Goal: Task Accomplishment & Management: Manage account settings

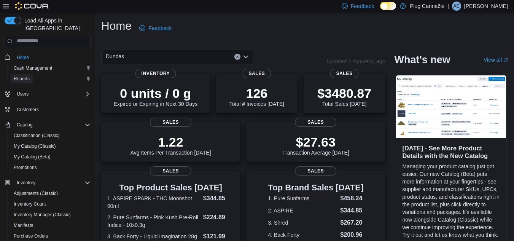
click at [26, 76] on span "Reports" at bounding box center [22, 79] width 16 height 6
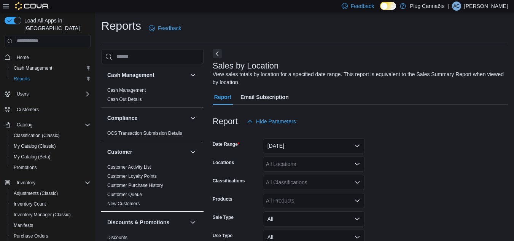
scroll to position [26, 0]
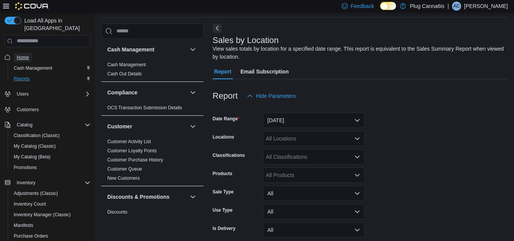
click at [22, 54] on span "Home" at bounding box center [23, 57] width 12 height 6
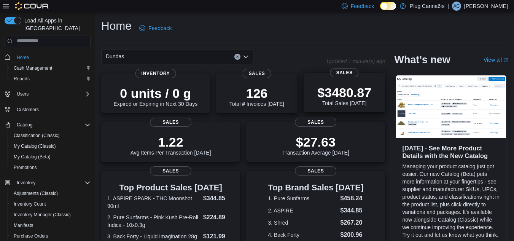
click at [355, 91] on p "$3480.87" at bounding box center [345, 92] width 54 height 15
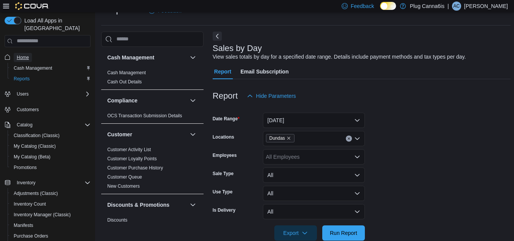
click at [27, 54] on span "Home" at bounding box center [23, 57] width 12 height 6
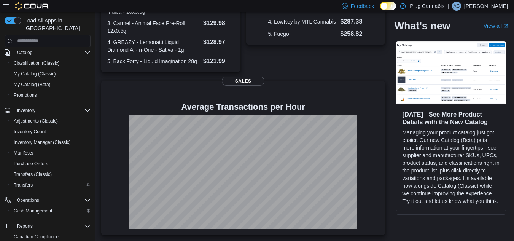
scroll to position [114, 0]
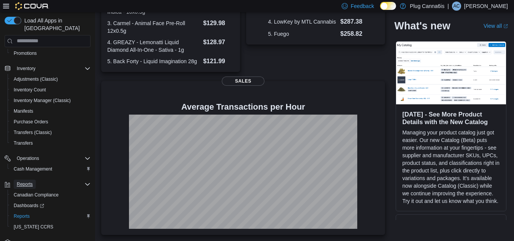
click at [27, 181] on span "Reports" at bounding box center [25, 184] width 16 height 6
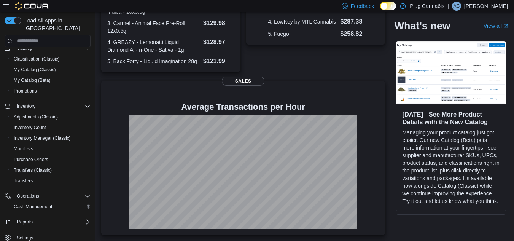
scroll to position [77, 0]
click at [31, 219] on span "Reports" at bounding box center [25, 222] width 16 height 6
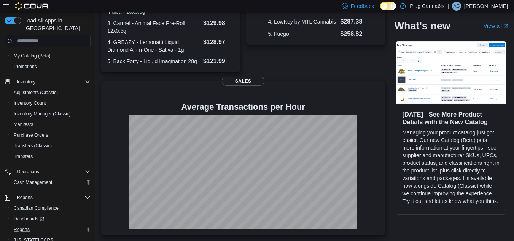
scroll to position [119, 0]
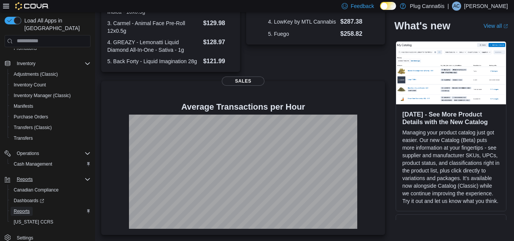
click at [18, 208] on span "Reports" at bounding box center [22, 211] width 16 height 6
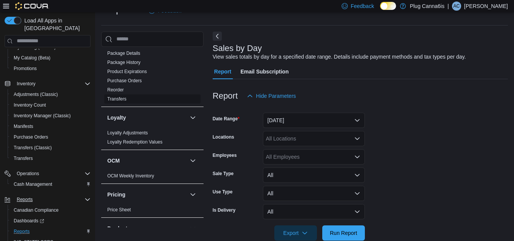
scroll to position [419, 0]
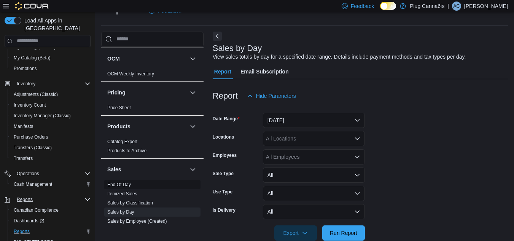
click at [121, 185] on link "End Of Day" at bounding box center [119, 184] width 24 height 5
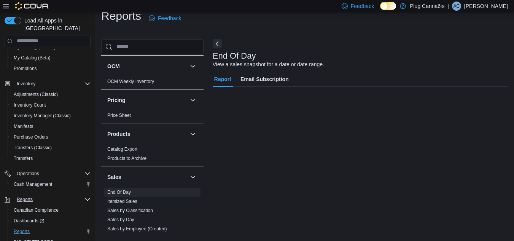
scroll to position [10, 0]
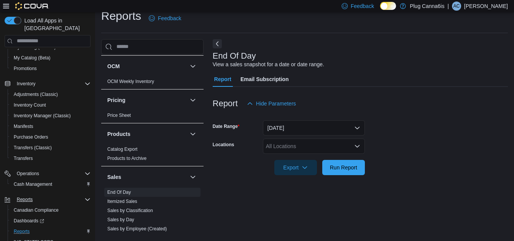
click at [358, 145] on icon "Open list of options" at bounding box center [358, 146] width 6 height 6
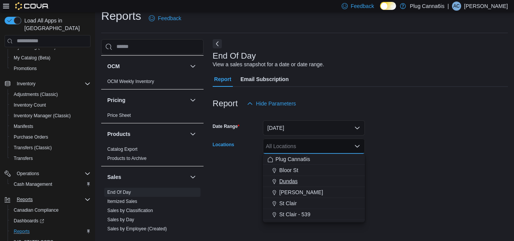
click at [289, 179] on span "Dundas" at bounding box center [288, 181] width 18 height 8
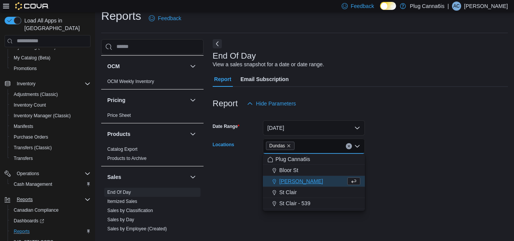
click at [434, 160] on div at bounding box center [360, 157] width 295 height 6
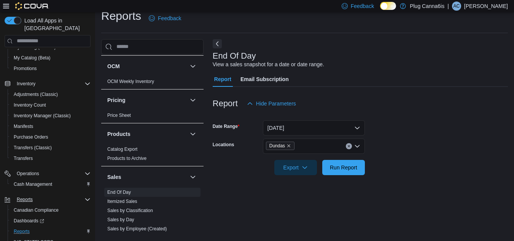
click at [444, 134] on form "Date Range [DATE] Locations Dundas Export Run Report" at bounding box center [360, 143] width 295 height 64
click at [340, 167] on span "Run Report" at bounding box center [343, 167] width 27 height 8
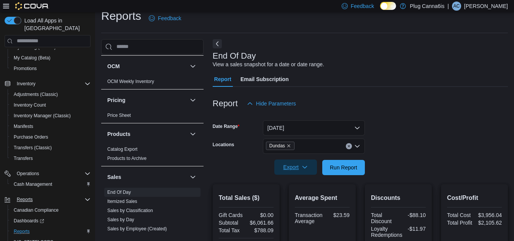
click at [303, 168] on icon "button" at bounding box center [305, 167] width 6 height 6
click at [295, 196] on span "Export to Pdf" at bounding box center [297, 198] width 34 height 6
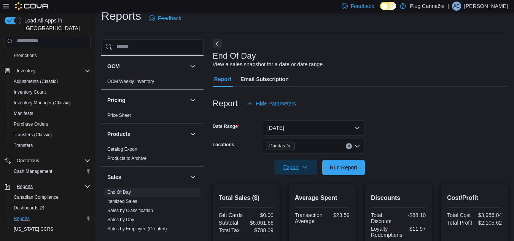
scroll to position [119, 0]
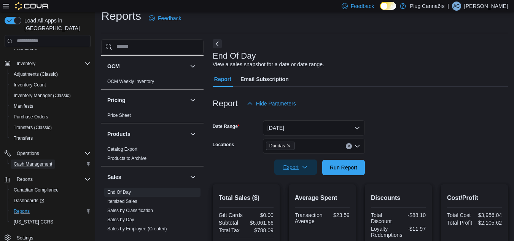
click at [32, 161] on span "Cash Management" at bounding box center [33, 164] width 38 height 6
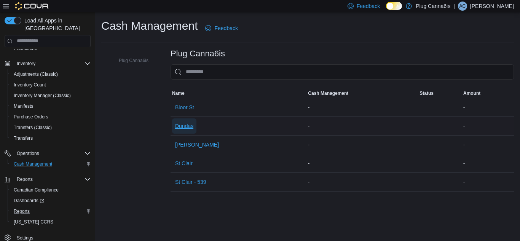
click at [185, 127] on span "Dundas" at bounding box center [184, 126] width 18 height 8
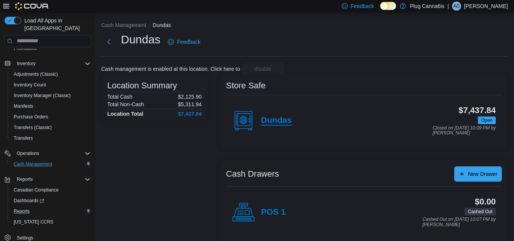
click at [266, 125] on h4 "Dundas" at bounding box center [276, 121] width 31 height 10
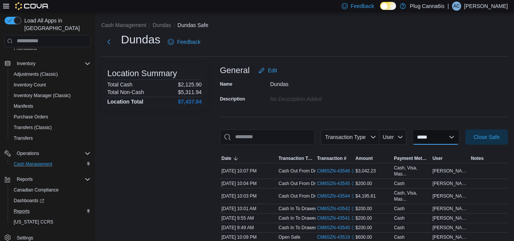
click at [455, 134] on select "**********" at bounding box center [436, 136] width 47 height 15
select select "**********"
click at [413, 129] on select "**********" at bounding box center [436, 136] width 47 height 15
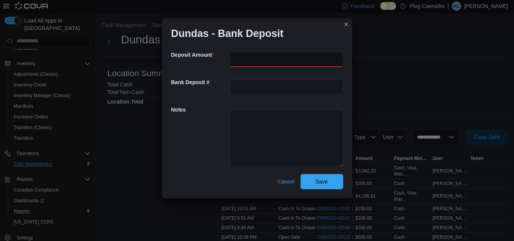
click at [237, 63] on input "number" at bounding box center [286, 59] width 113 height 15
paste input "*******"
type input "*******"
click at [315, 182] on span "Save" at bounding box center [322, 181] width 34 height 15
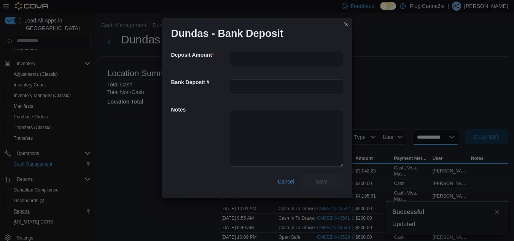
select select
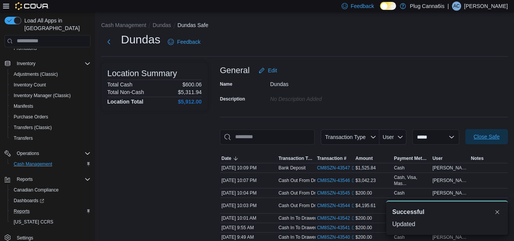
click at [496, 136] on span "Close Safe" at bounding box center [487, 137] width 26 height 8
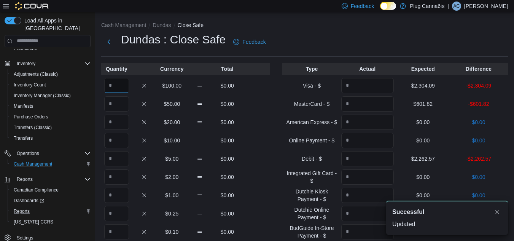
click at [117, 86] on input "Quantity" at bounding box center [116, 85] width 25 height 15
type input "*"
drag, startPoint x: 439, startPoint y: 85, endPoint x: 412, endPoint y: 85, distance: 27.4
click at [412, 85] on p "$2,304.09" at bounding box center [423, 86] width 53 height 8
copy p "$2,304.09"
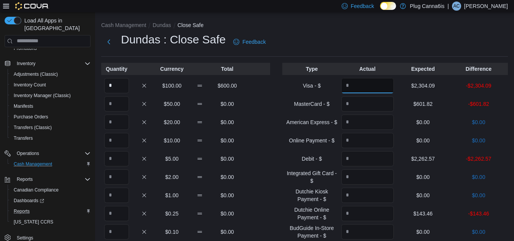
click at [377, 83] on input "Quantity" at bounding box center [368, 85] width 53 height 15
paste input "*******"
type input "*******"
drag, startPoint x: 439, startPoint y: 105, endPoint x: 411, endPoint y: 103, distance: 28.2
click at [411, 103] on p "$601.82" at bounding box center [423, 104] width 53 height 8
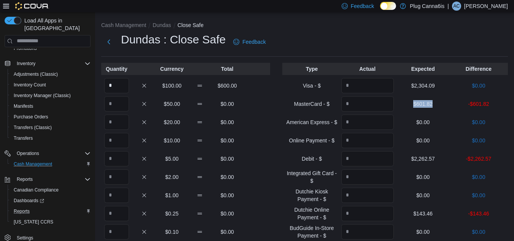
copy p "$601.82"
click at [389, 103] on input "Quantity" at bounding box center [368, 103] width 53 height 15
paste input "******"
type input "******"
drag, startPoint x: 425, startPoint y: 157, endPoint x: 409, endPoint y: 158, distance: 16.8
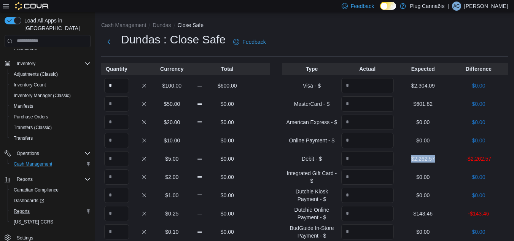
click at [409, 158] on p "$2,262.57" at bounding box center [423, 159] width 53 height 8
copy p "$2,262.57"
click at [392, 158] on input "Quantity" at bounding box center [368, 158] width 53 height 15
paste input "*******"
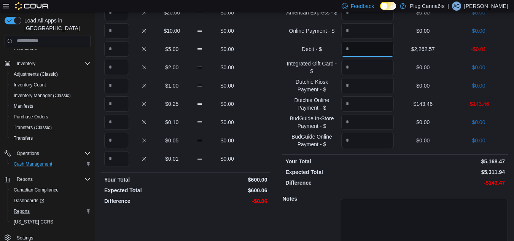
scroll to position [114, 0]
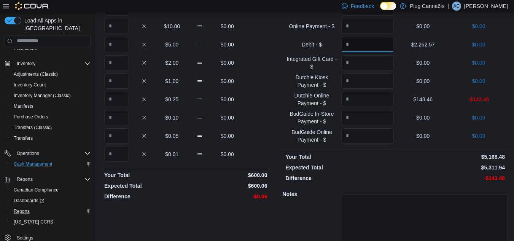
type input "*******"
drag, startPoint x: 440, startPoint y: 101, endPoint x: 414, endPoint y: 99, distance: 25.5
click at [414, 99] on p "$143.46" at bounding box center [423, 100] width 53 height 8
copy p "$143.46"
click at [391, 97] on input "Quantity" at bounding box center [368, 99] width 53 height 15
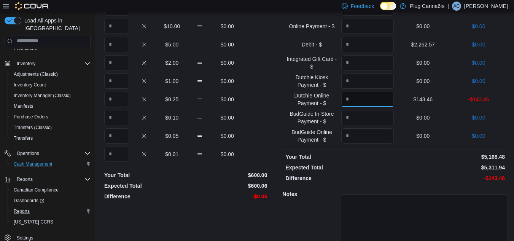
paste input "******"
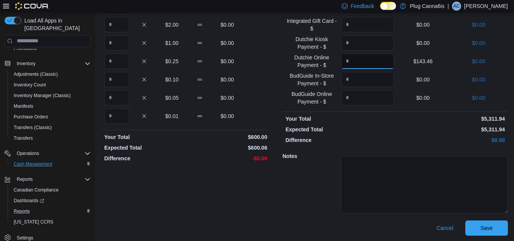
scroll to position [153, 0]
type input "******"
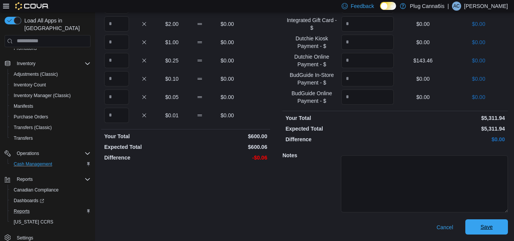
click at [493, 226] on span "Save" at bounding box center [487, 227] width 12 height 8
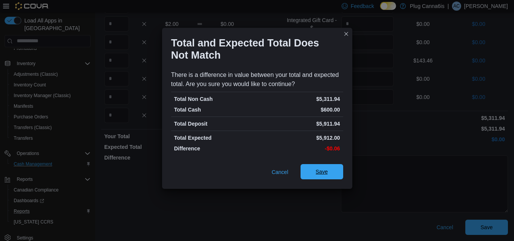
click at [327, 175] on span "Save" at bounding box center [322, 172] width 12 height 8
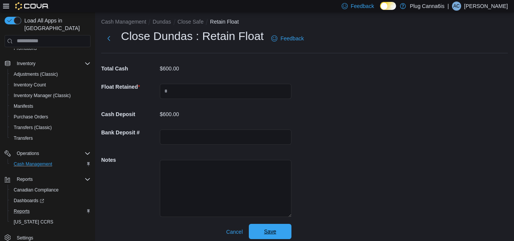
click at [287, 227] on button "Save" at bounding box center [270, 231] width 43 height 15
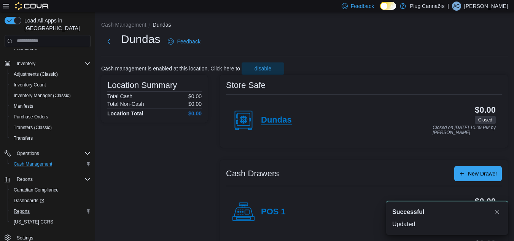
click at [276, 123] on h4 "Dundas" at bounding box center [276, 120] width 31 height 10
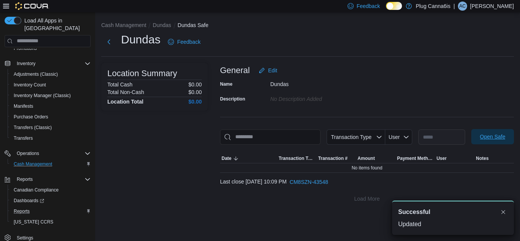
click at [487, 141] on span "Open Safe" at bounding box center [493, 136] width 34 height 15
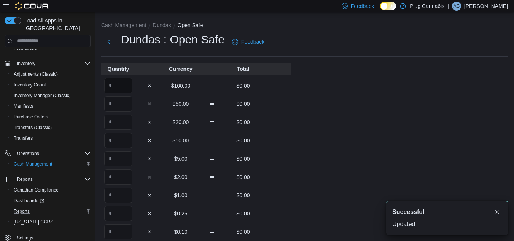
click at [107, 85] on input "Quantity" at bounding box center [118, 85] width 28 height 15
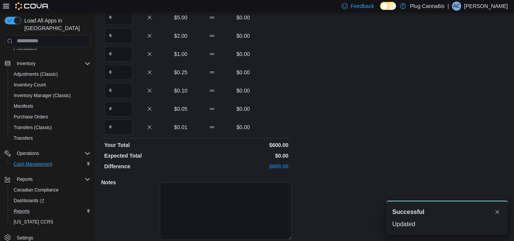
scroll to position [168, 0]
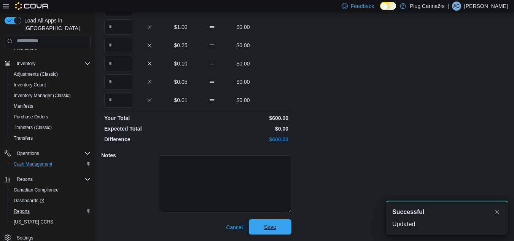
type input "*"
click at [279, 225] on span "Save" at bounding box center [271, 226] width 34 height 15
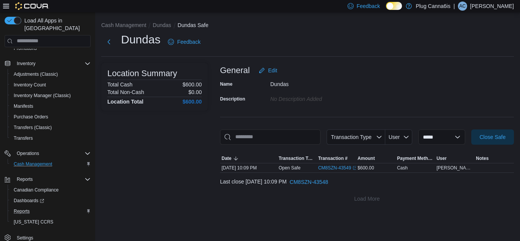
click at [482, 6] on div "| AC [PERSON_NAME]" at bounding box center [484, 6] width 61 height 9
click at [463, 69] on span "Sign Out" at bounding box center [465, 72] width 21 height 8
